Goal: Task Accomplishment & Management: Use online tool/utility

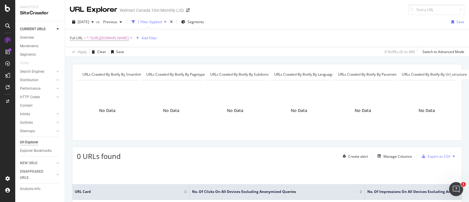
click at [129, 39] on span "^.*[URL][DOMAIN_NAME]" at bounding box center [108, 38] width 42 height 8
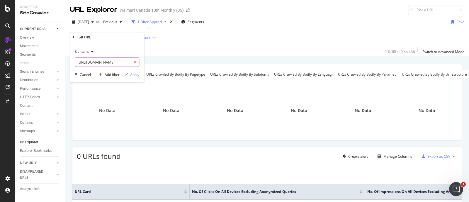
click at [134, 62] on icon at bounding box center [134, 62] width 3 height 4
click at [117, 62] on input "text" at bounding box center [107, 61] width 64 height 9
paste input "[URL][DOMAIN_NAME]."
type input "[URL][DOMAIN_NAME]."
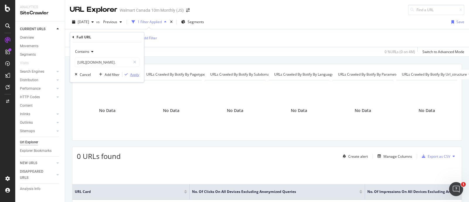
scroll to position [0, 0]
click at [130, 73] on div "button" at bounding box center [126, 75] width 8 height 4
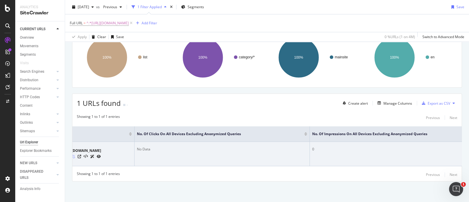
scroll to position [0, 55]
